Goal: Check status: Check status

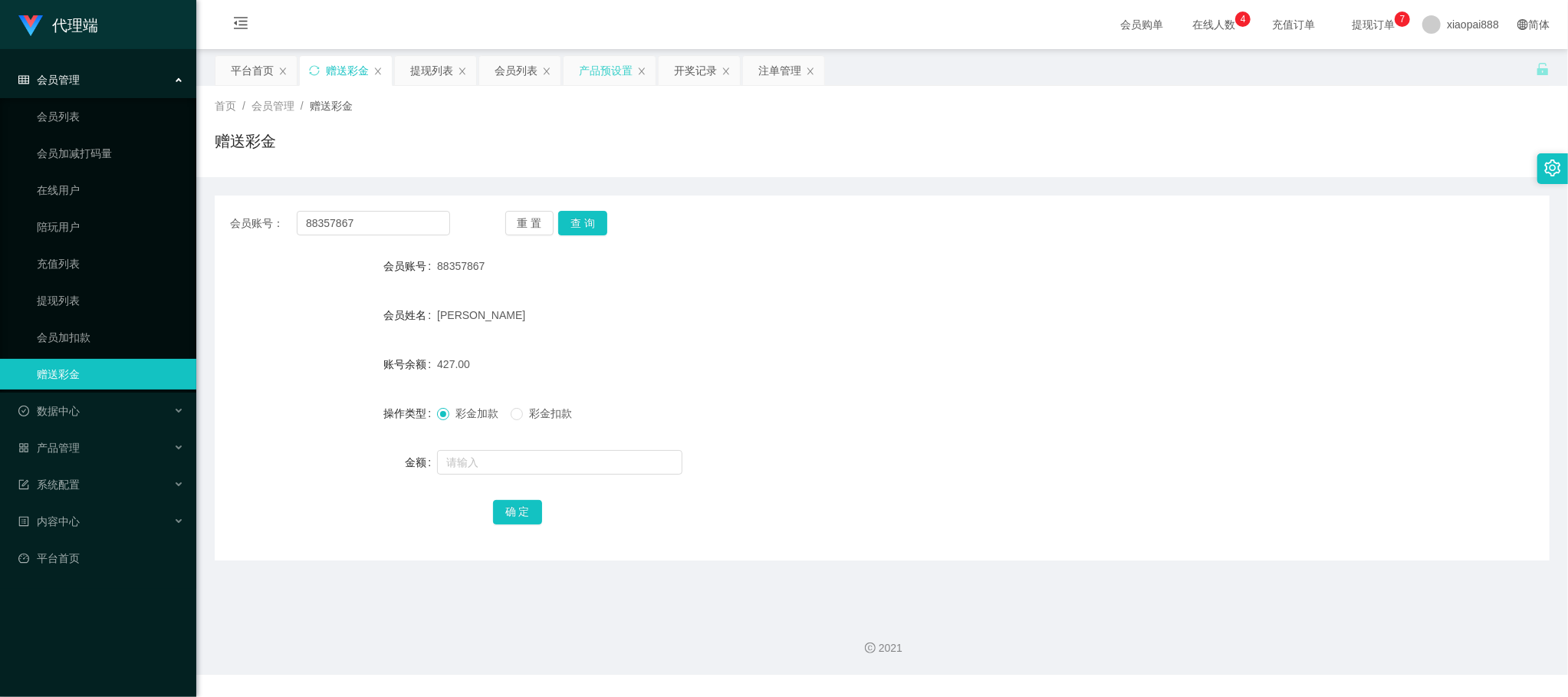
click at [601, 81] on div "产品预设置" at bounding box center [606, 71] width 54 height 30
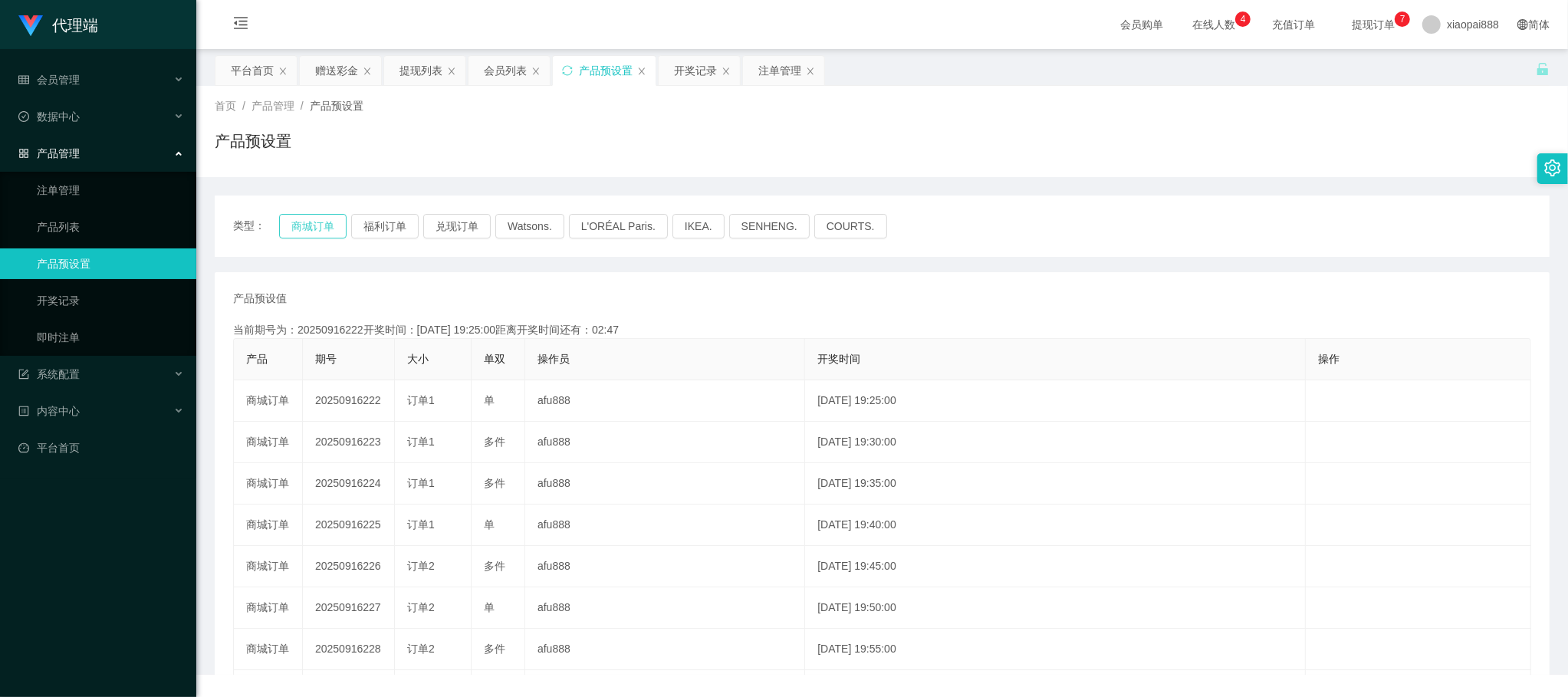
click at [322, 224] on button "商城订单" at bounding box center [312, 225] width 67 height 24
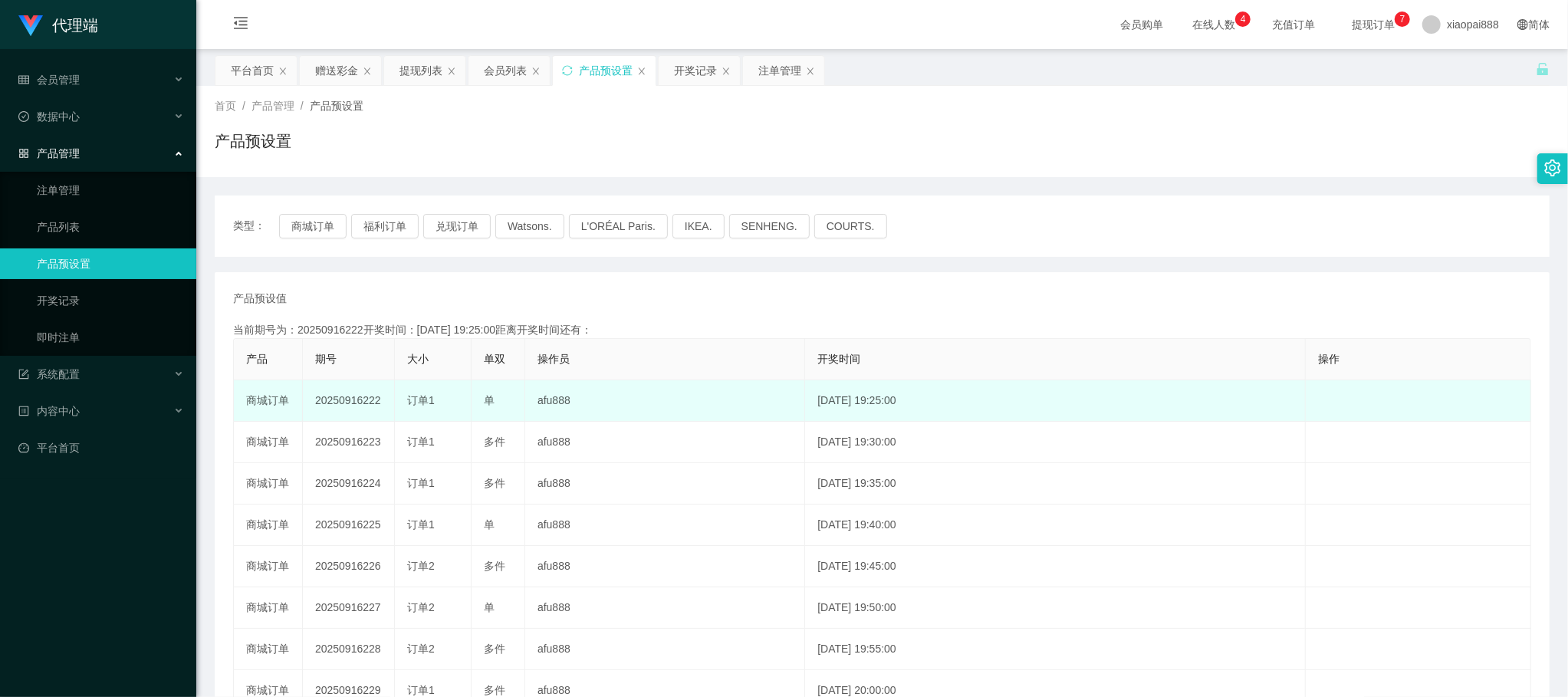
click at [348, 403] on td "20250916222" at bounding box center [349, 401] width 92 height 41
click at [347, 403] on td "20250916222" at bounding box center [349, 401] width 92 height 41
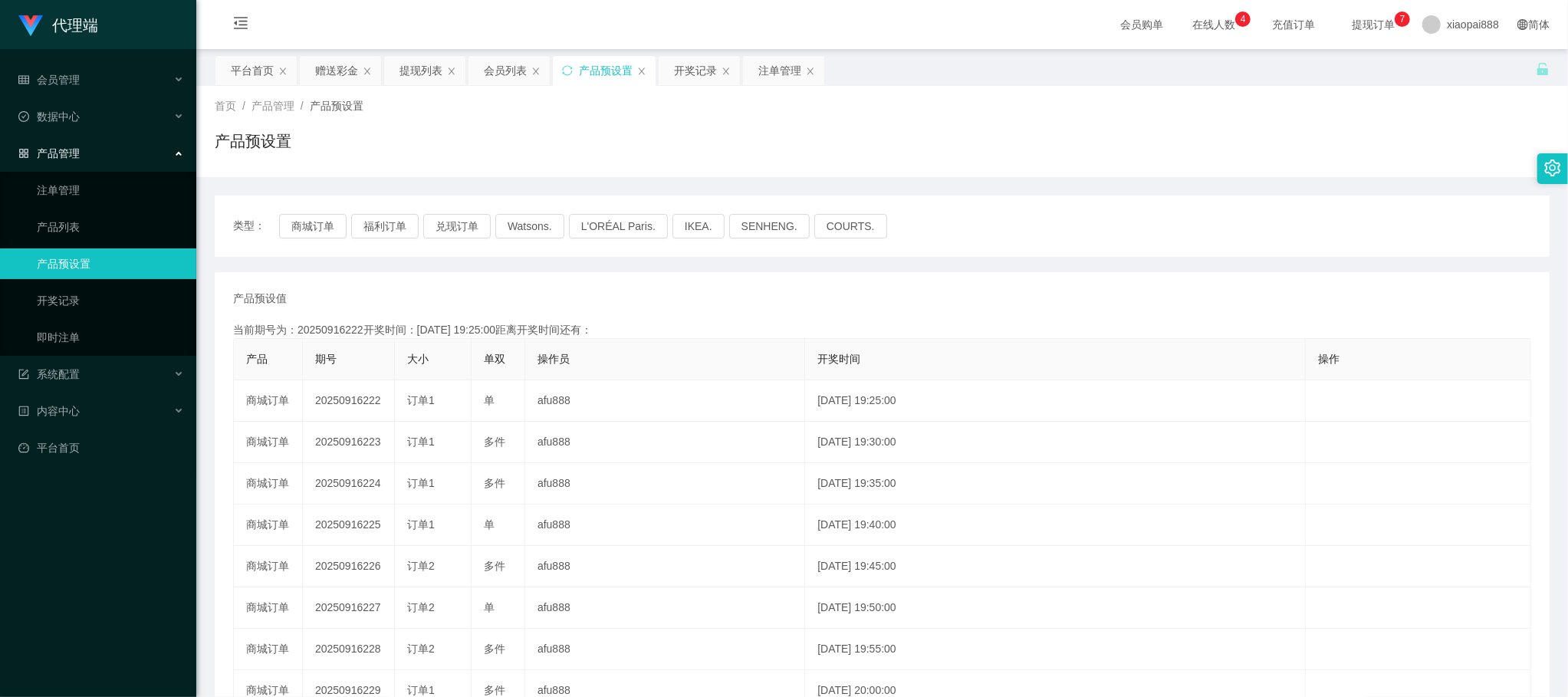
copy td "20250916222"
click at [324, 66] on div "赠送彩金" at bounding box center [336, 71] width 43 height 30
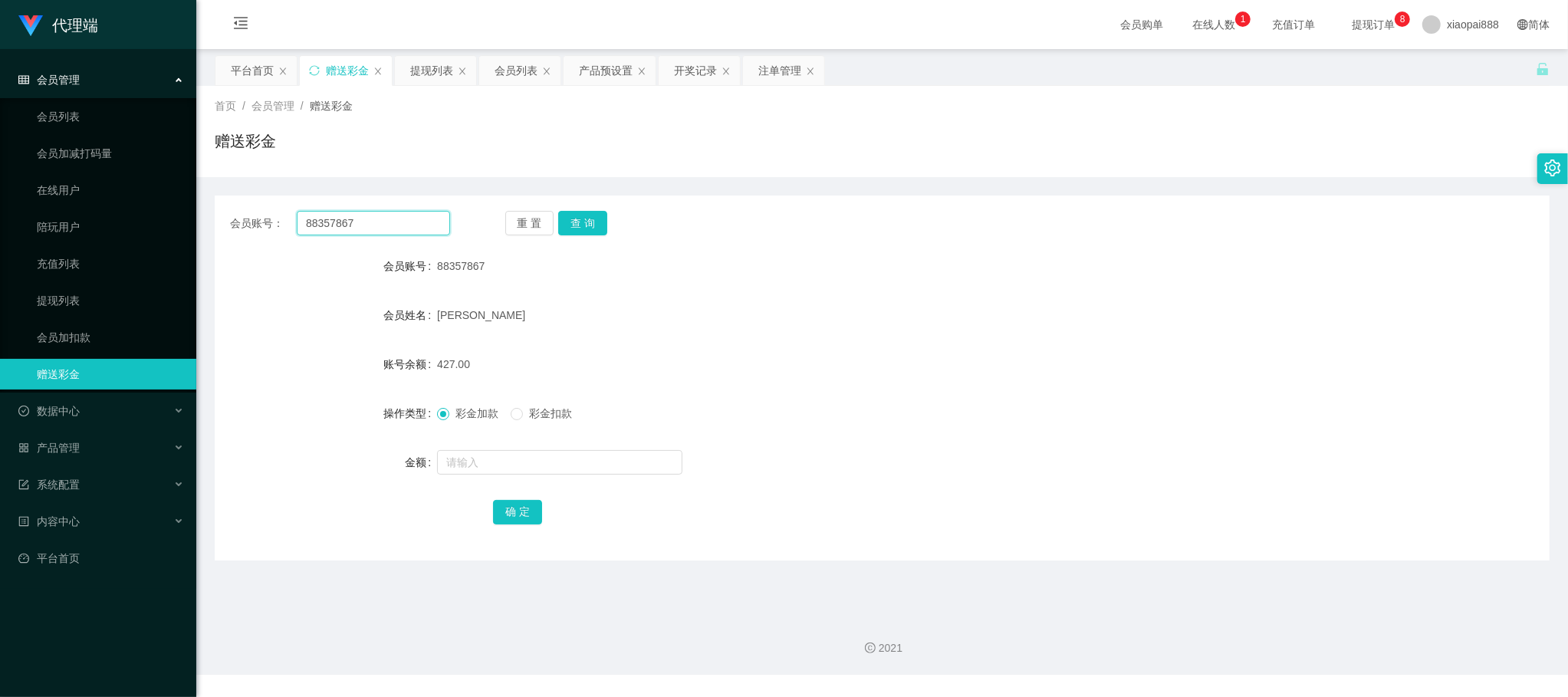
click at [390, 225] on input "88357867" at bounding box center [373, 223] width 153 height 24
paste input "29126"
type input "29126"
click at [587, 219] on button "查 询" at bounding box center [582, 223] width 49 height 24
click at [434, 62] on div "提现列表" at bounding box center [432, 71] width 43 height 30
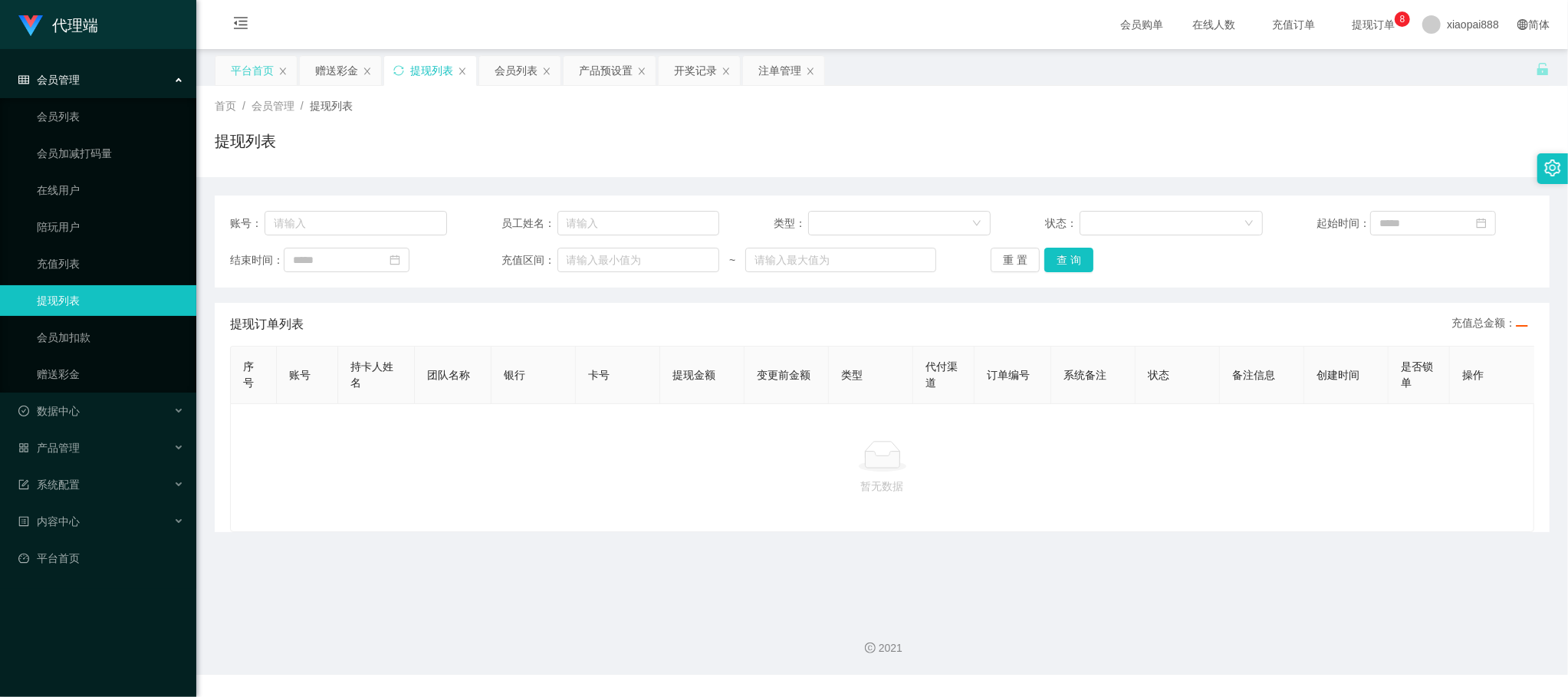
click at [247, 62] on div "平台首页" at bounding box center [252, 71] width 43 height 30
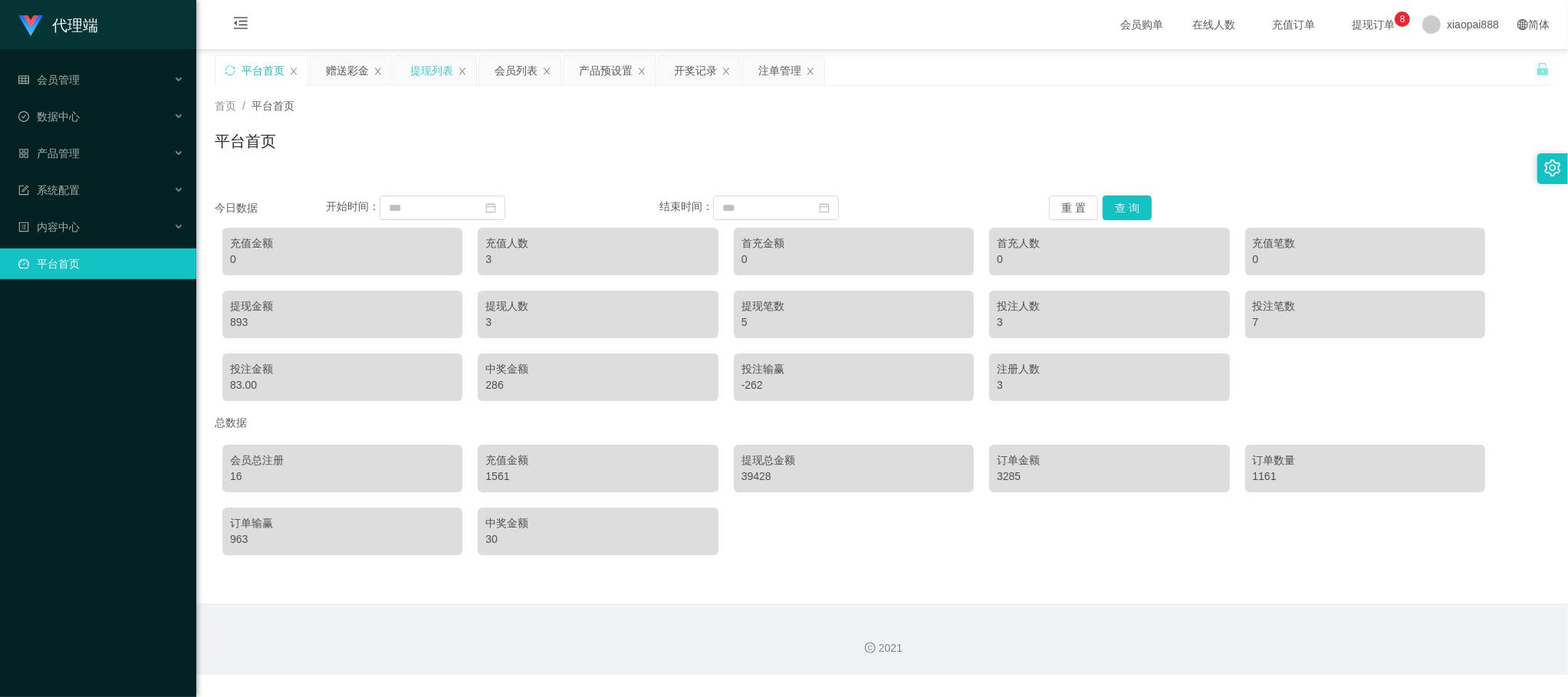
click at [394, 62] on div "提现列表" at bounding box center [436, 71] width 83 height 30
click at [409, 64] on div "提现列表" at bounding box center [436, 71] width 81 height 30
click at [399, 67] on div "提现列表" at bounding box center [436, 71] width 81 height 30
click at [425, 72] on div "提现列表" at bounding box center [432, 71] width 43 height 30
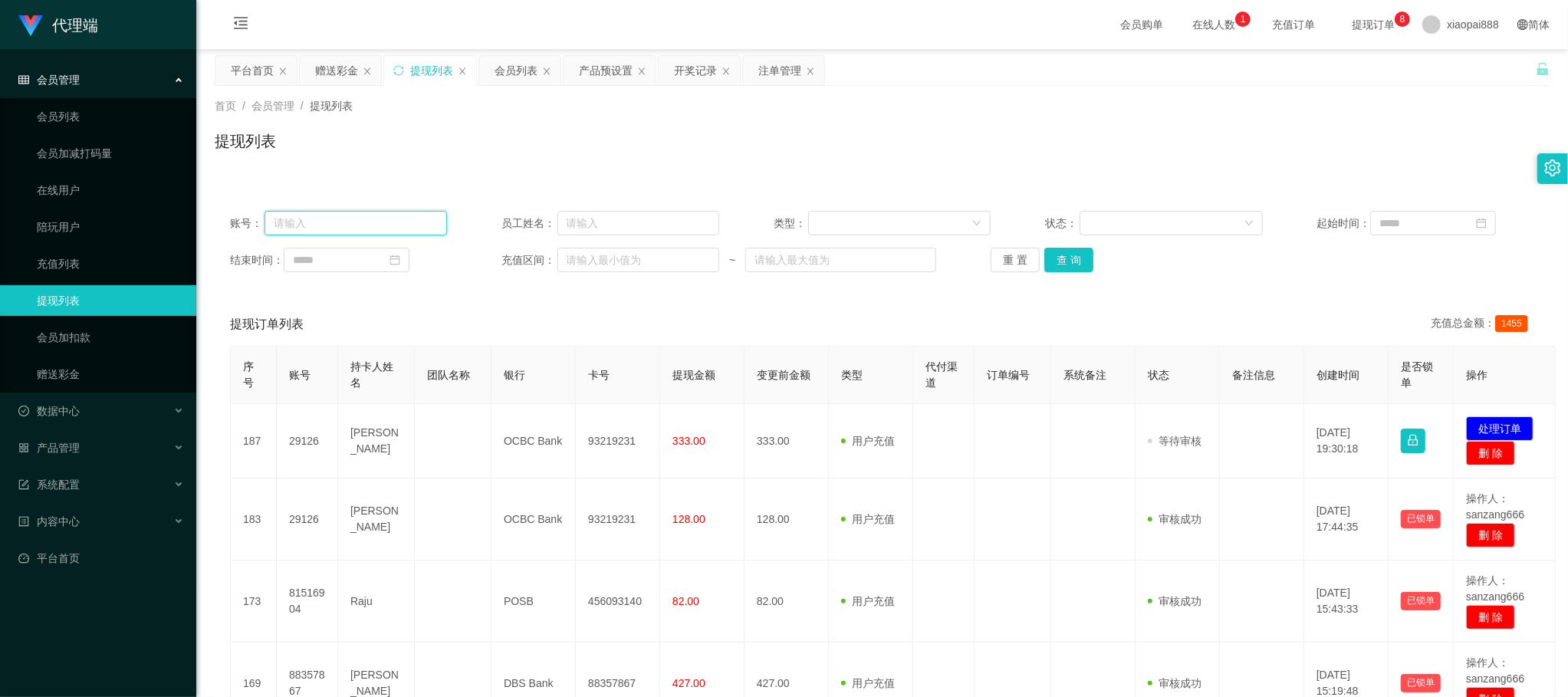
click at [393, 216] on input "text" at bounding box center [356, 223] width 183 height 24
paste input "29126"
type input "29126"
click at [1059, 256] on button "查 询" at bounding box center [1069, 259] width 49 height 24
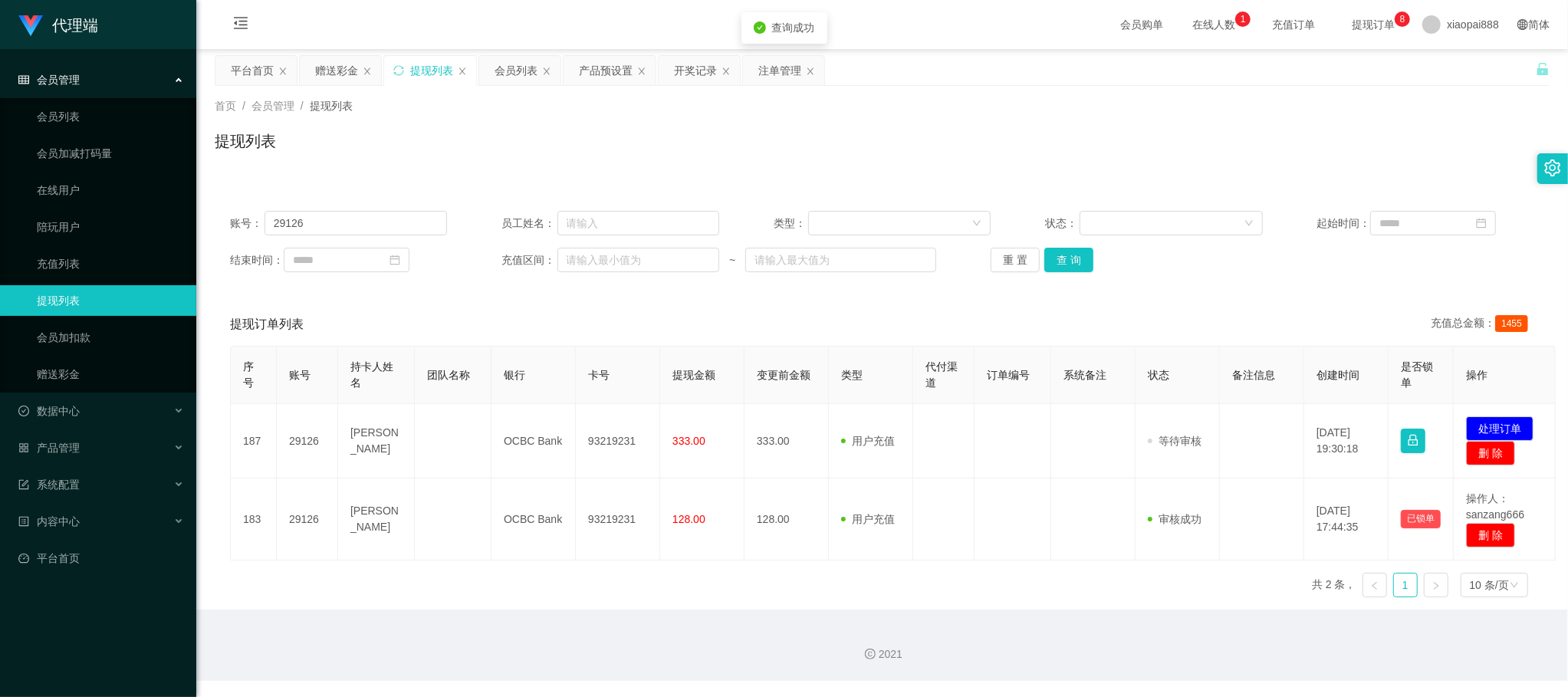
click at [1040, 360] on th "订单编号" at bounding box center [1013, 376] width 77 height 57
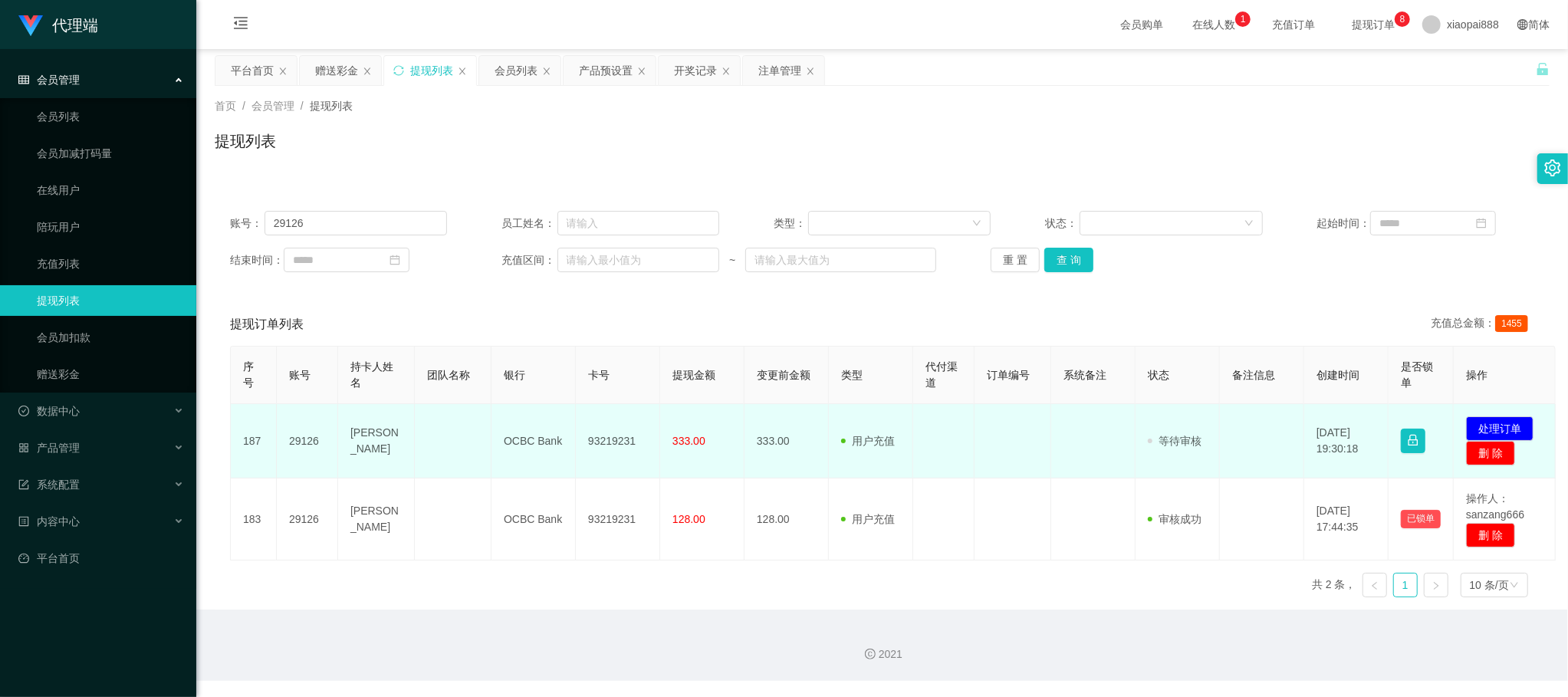
click at [1063, 472] on td at bounding box center [1094, 441] width 84 height 74
